Goal: Check status: Check status

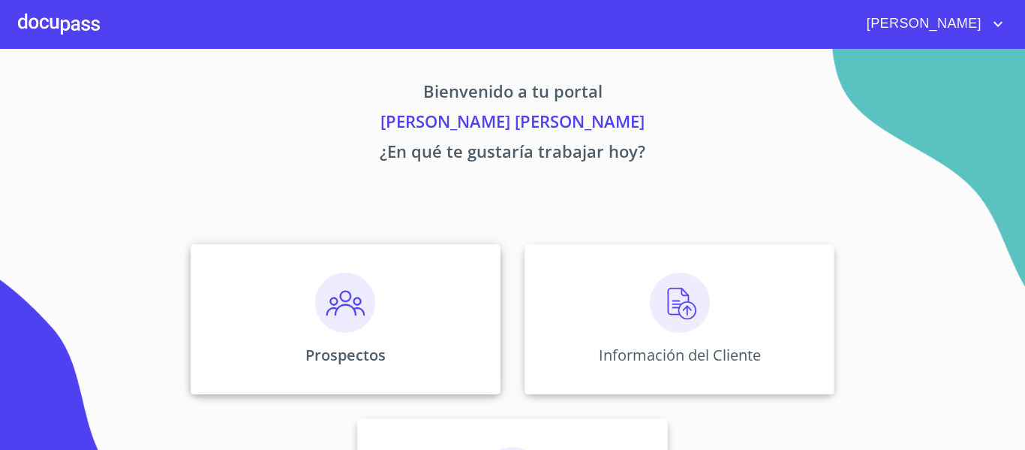
click at [381, 293] on div "Prospectos" at bounding box center [346, 319] width 310 height 150
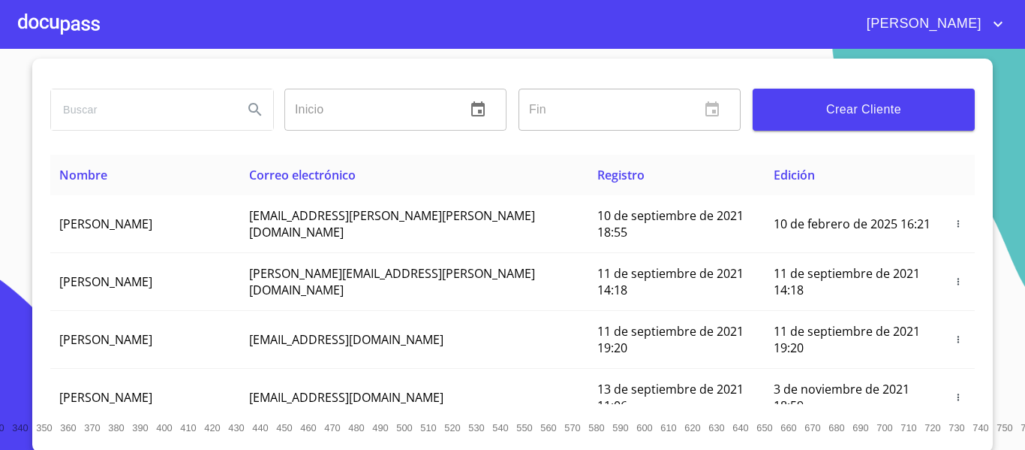
scroll to position [40, 0]
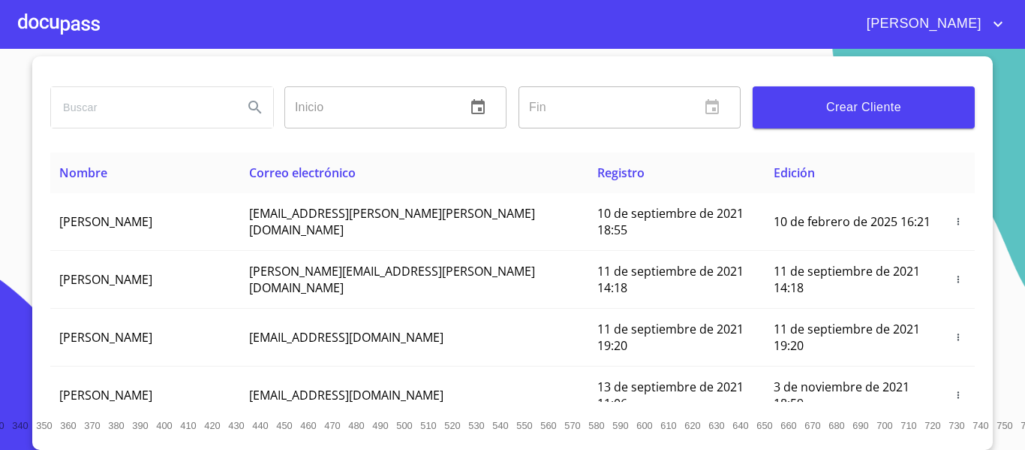
click at [90, 32] on div at bounding box center [59, 24] width 82 height 48
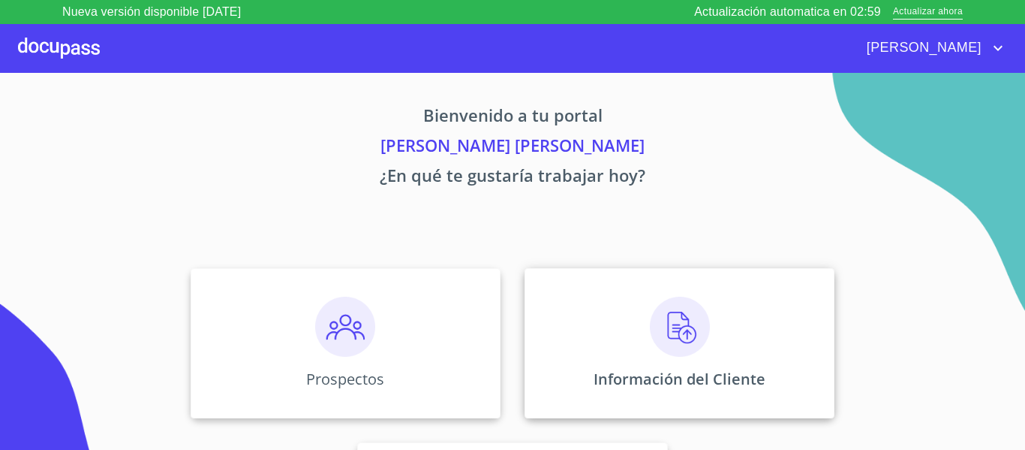
click at [652, 289] on div "Información del Cliente" at bounding box center [680, 343] width 310 height 150
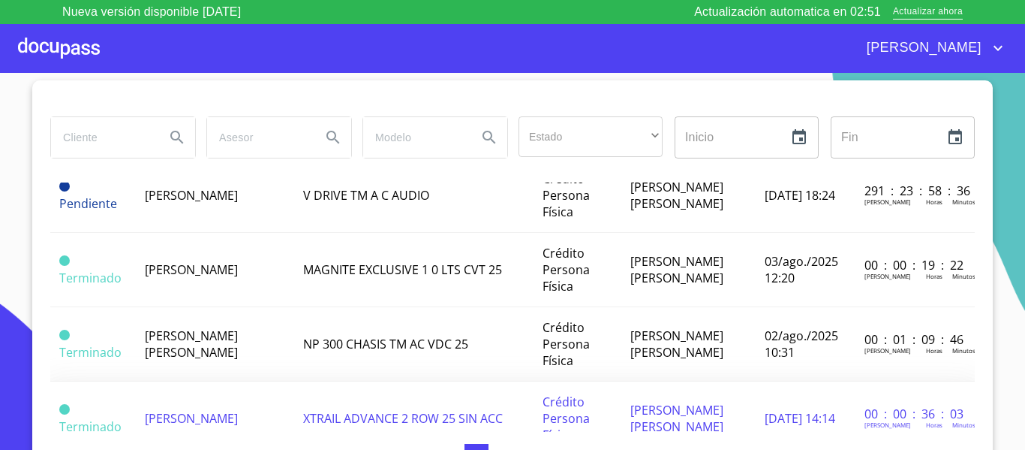
scroll to position [450, 0]
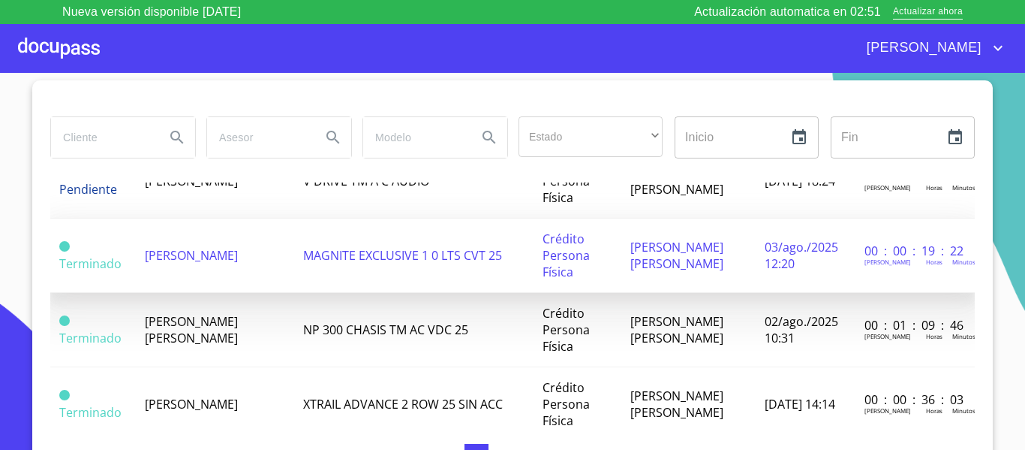
click at [179, 263] on td "[PERSON_NAME]" at bounding box center [215, 255] width 158 height 74
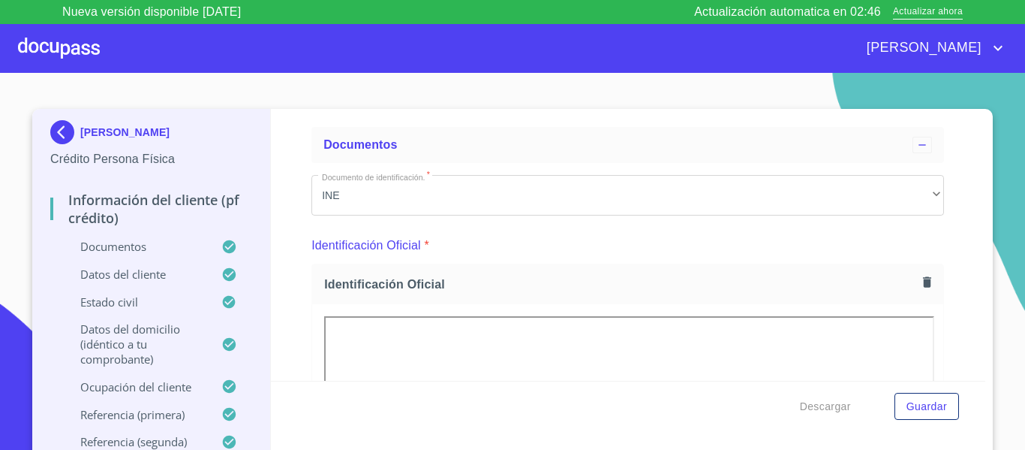
scroll to position [225, 0]
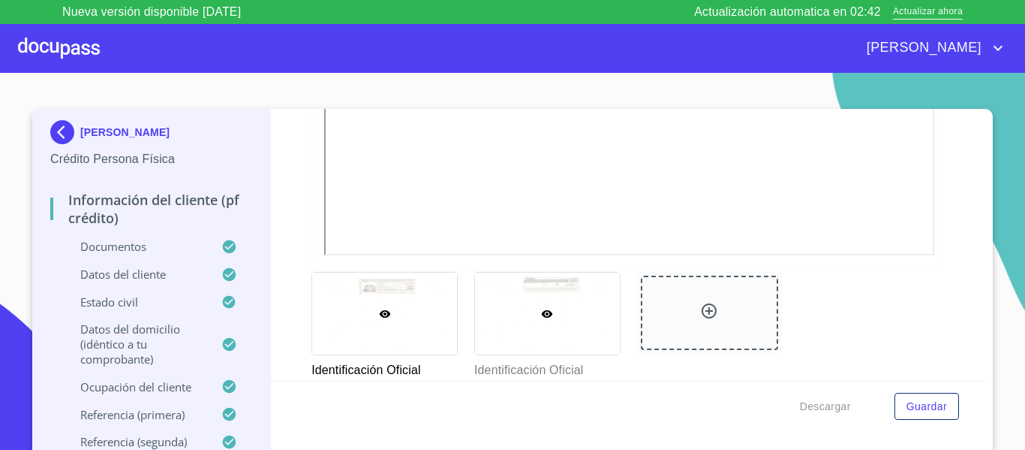
click at [567, 294] on div at bounding box center [547, 313] width 145 height 82
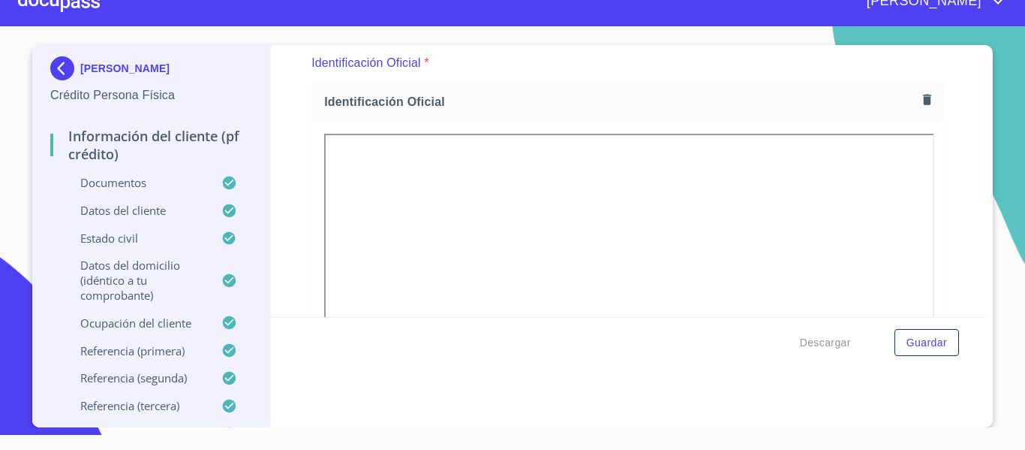
scroll to position [23, 0]
